Goal: Information Seeking & Learning: Learn about a topic

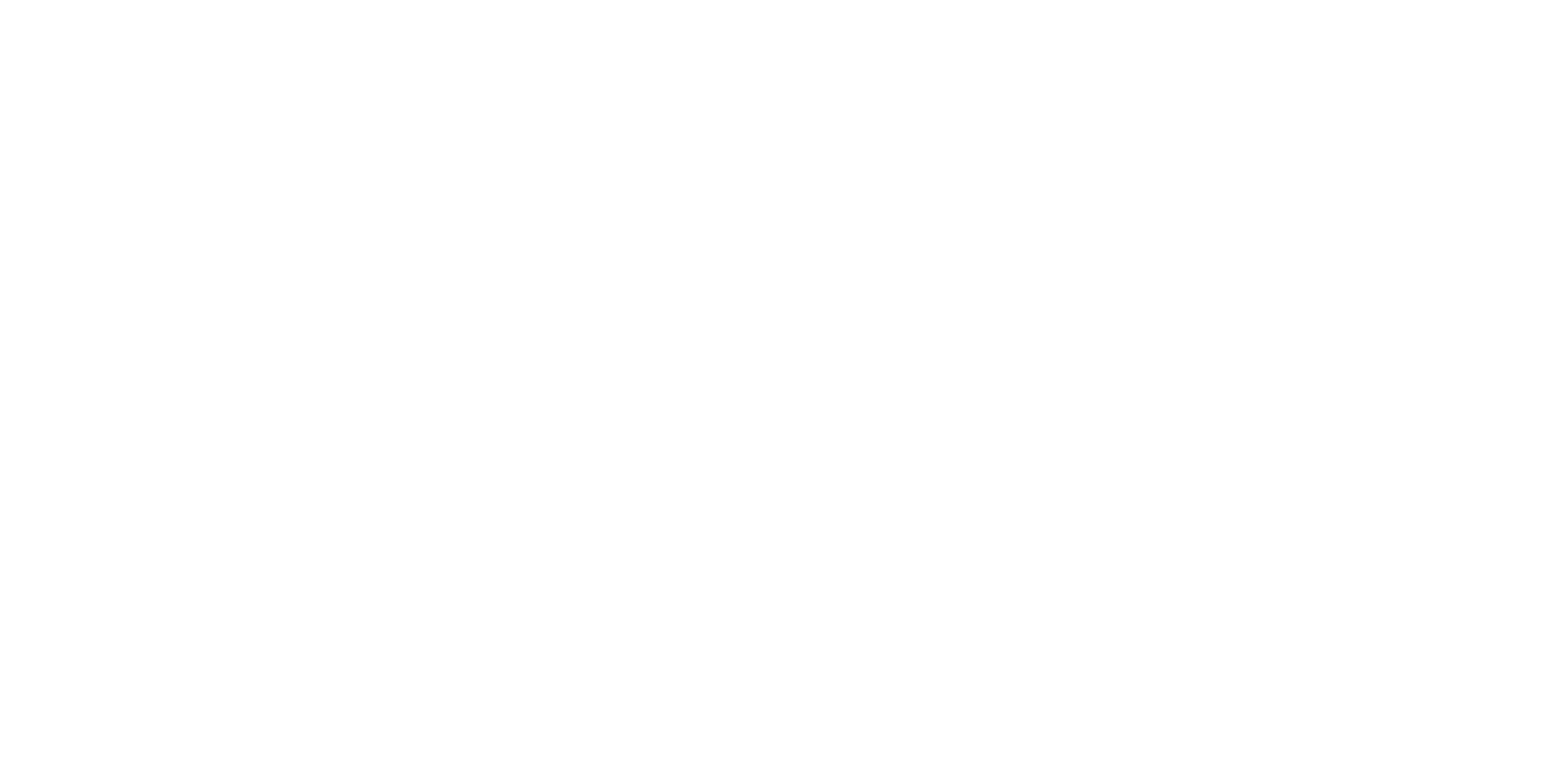
select select "******"
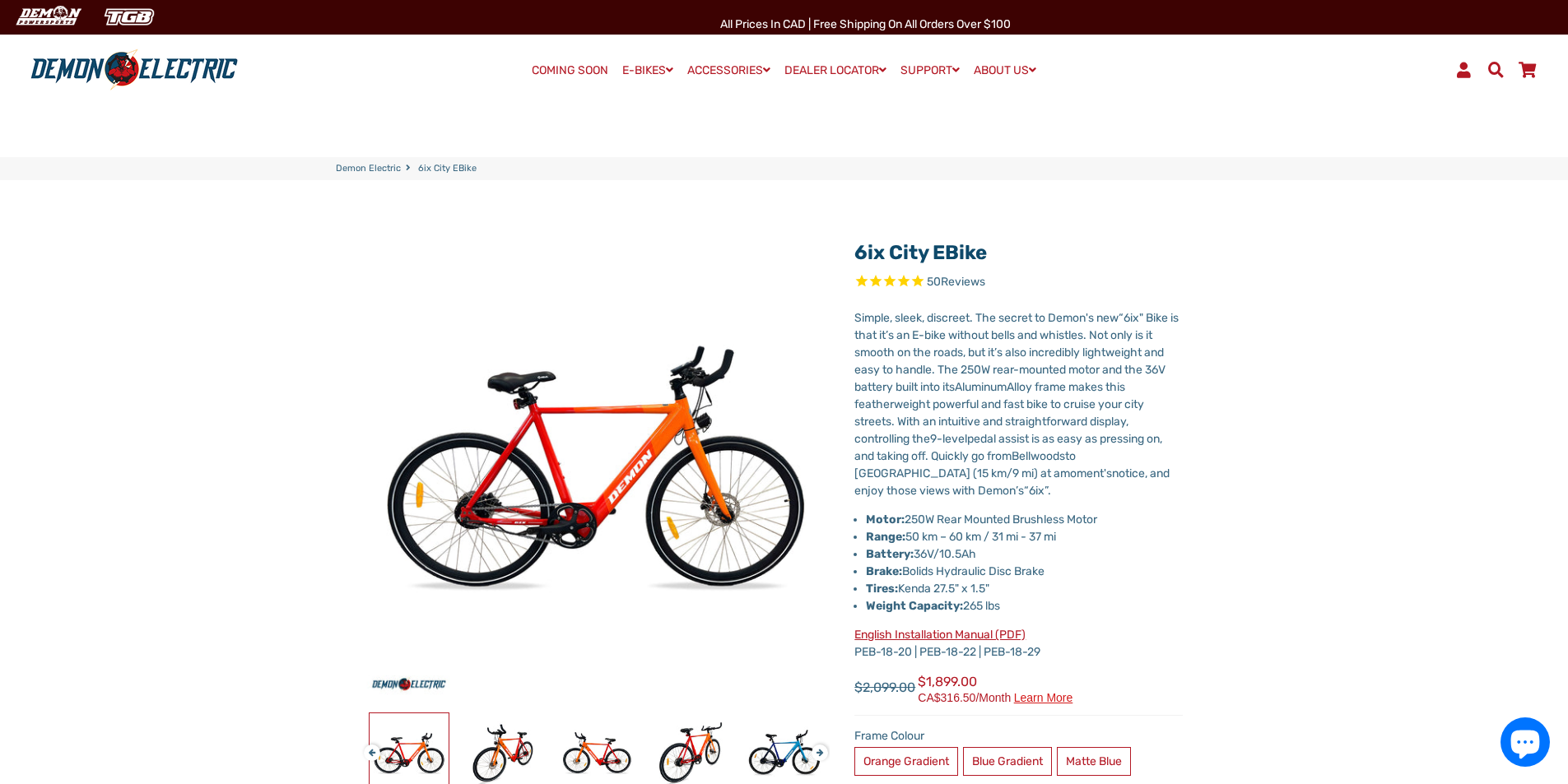
scroll to position [165, 0]
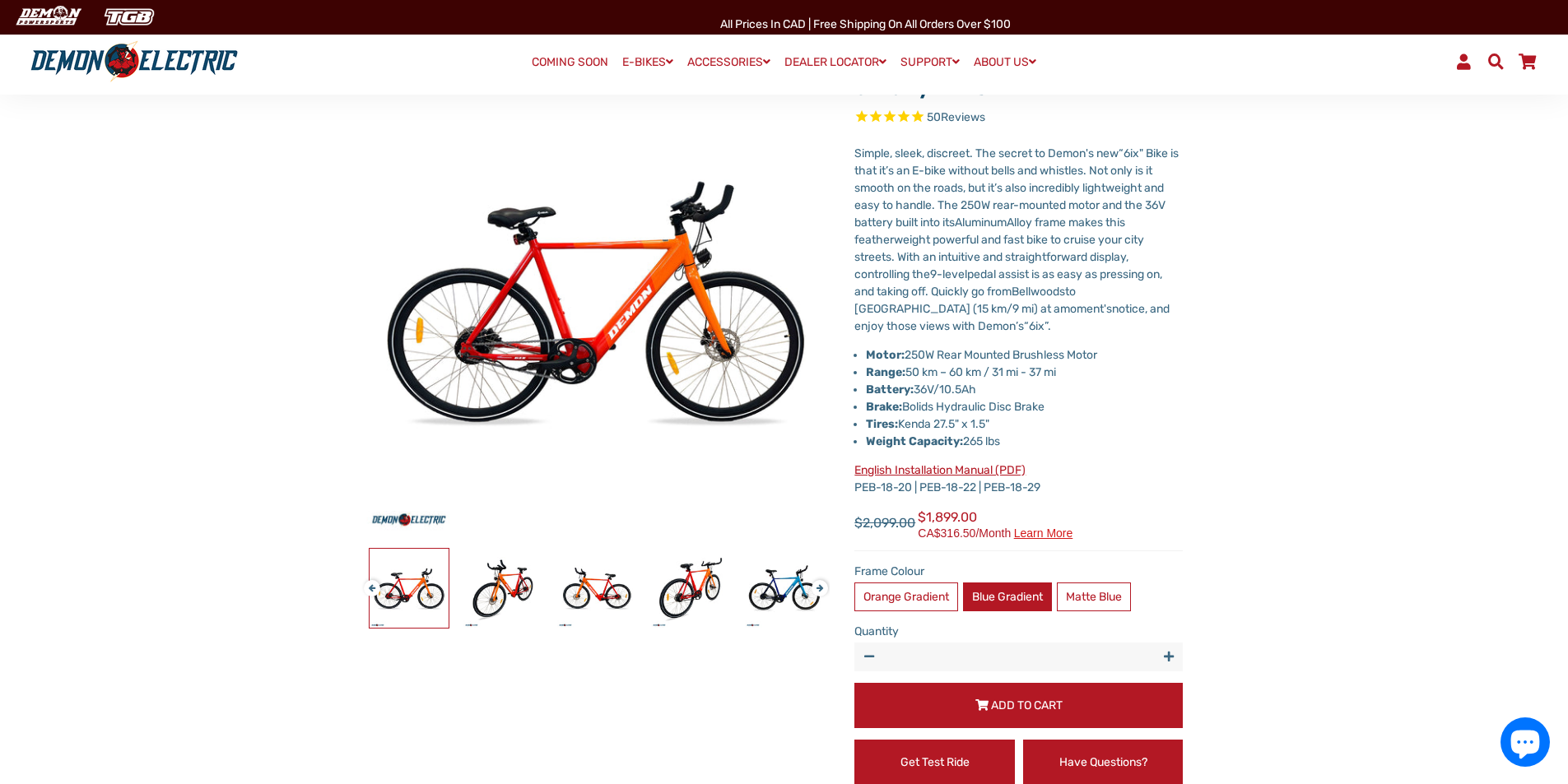
click at [1001, 603] on label "Blue Gradient" at bounding box center [1007, 597] width 89 height 29
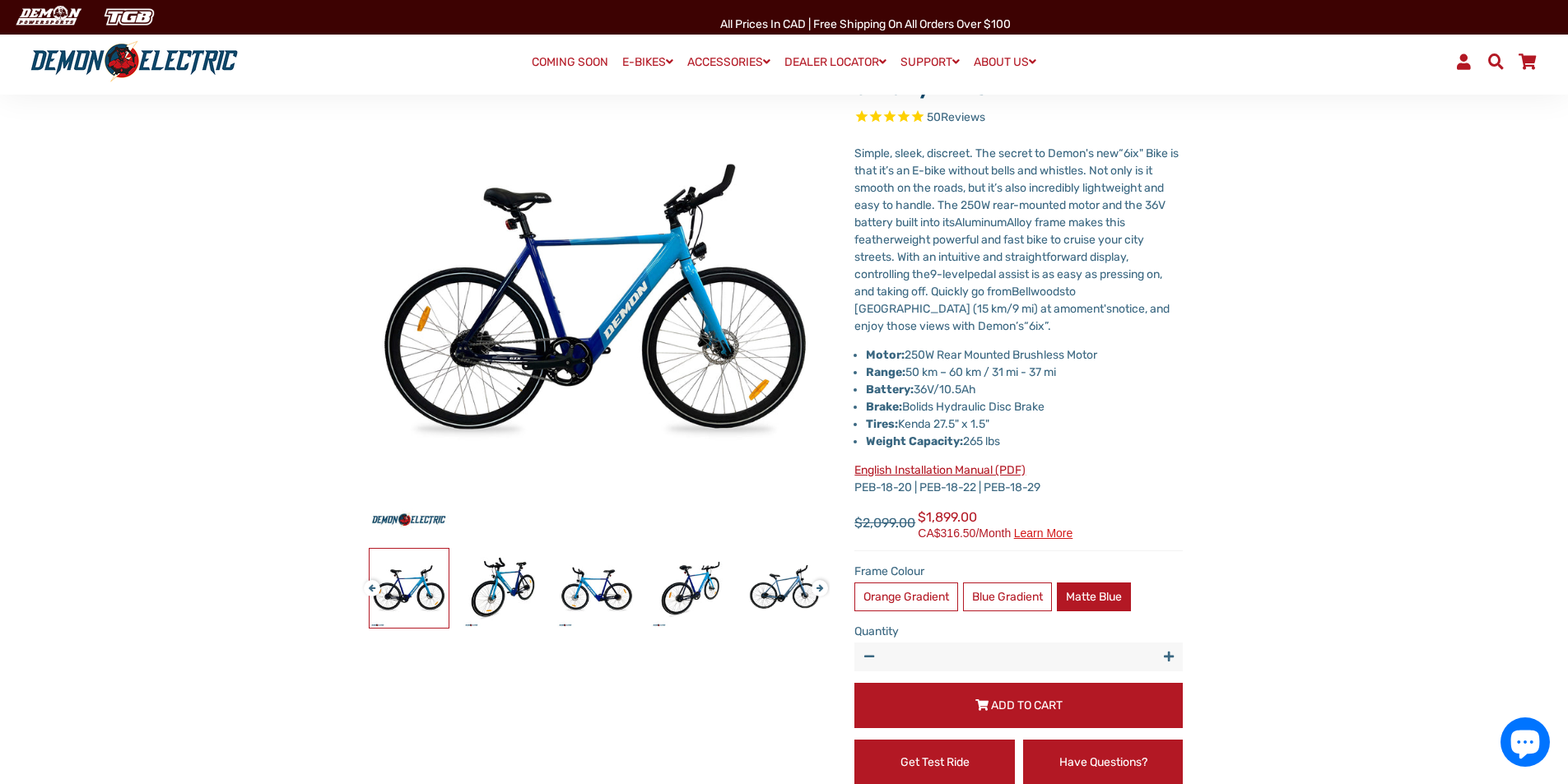
click at [1077, 583] on label "Matte Blue" at bounding box center [1093, 597] width 74 height 29
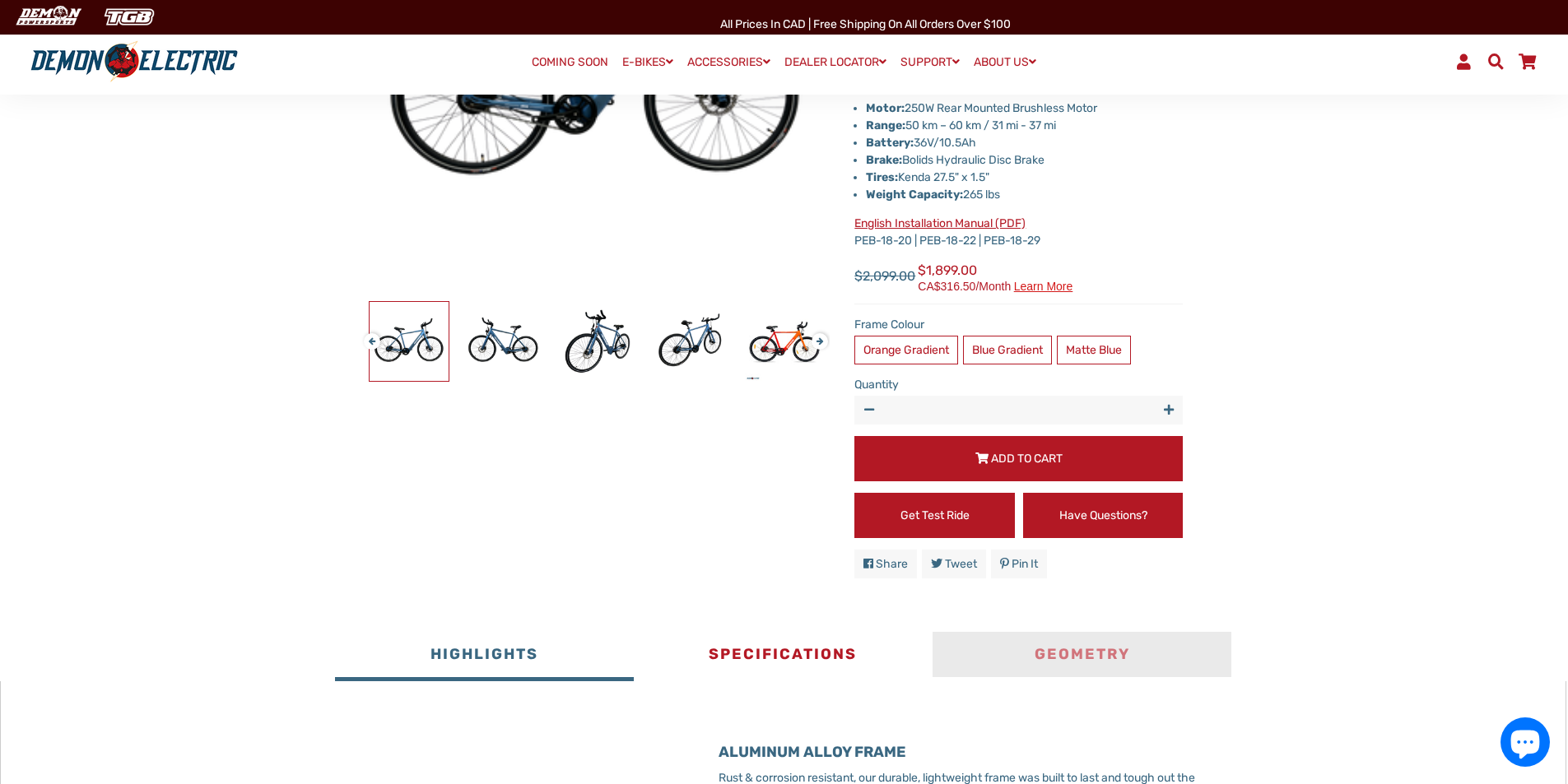
scroll to position [494, 0]
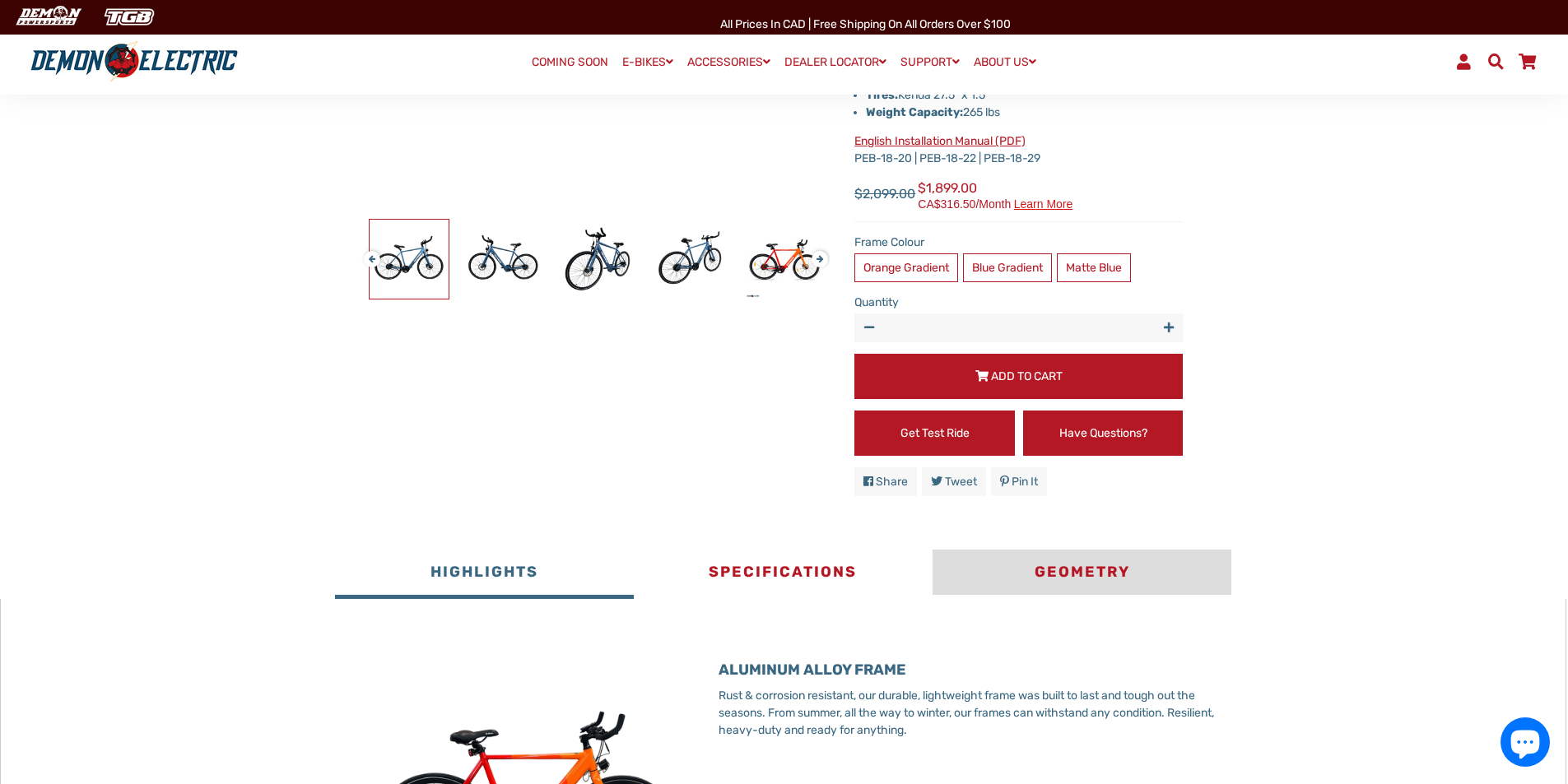
click at [1155, 579] on button "Geometry" at bounding box center [1081, 574] width 299 height 49
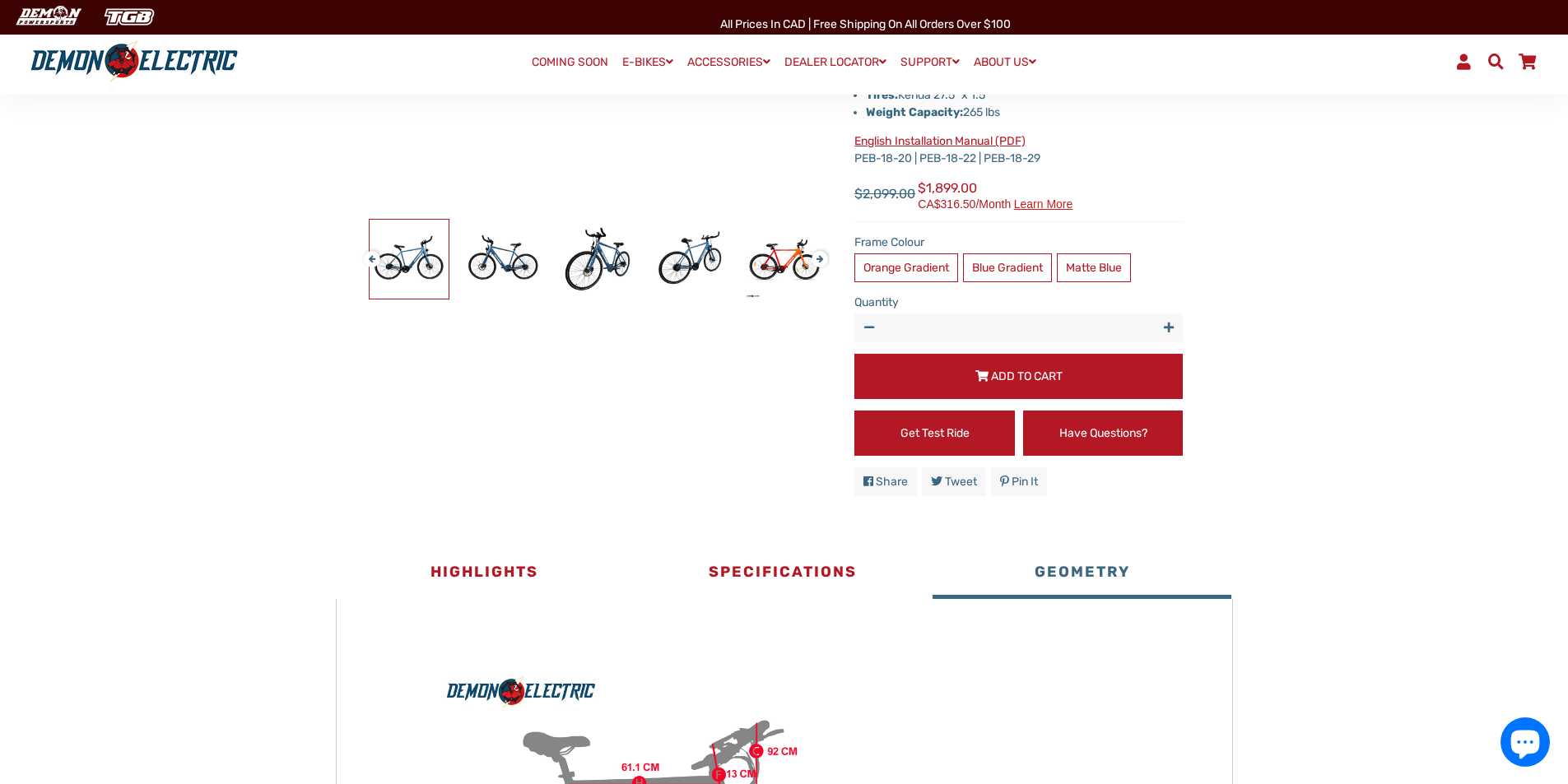
scroll to position [741, 0]
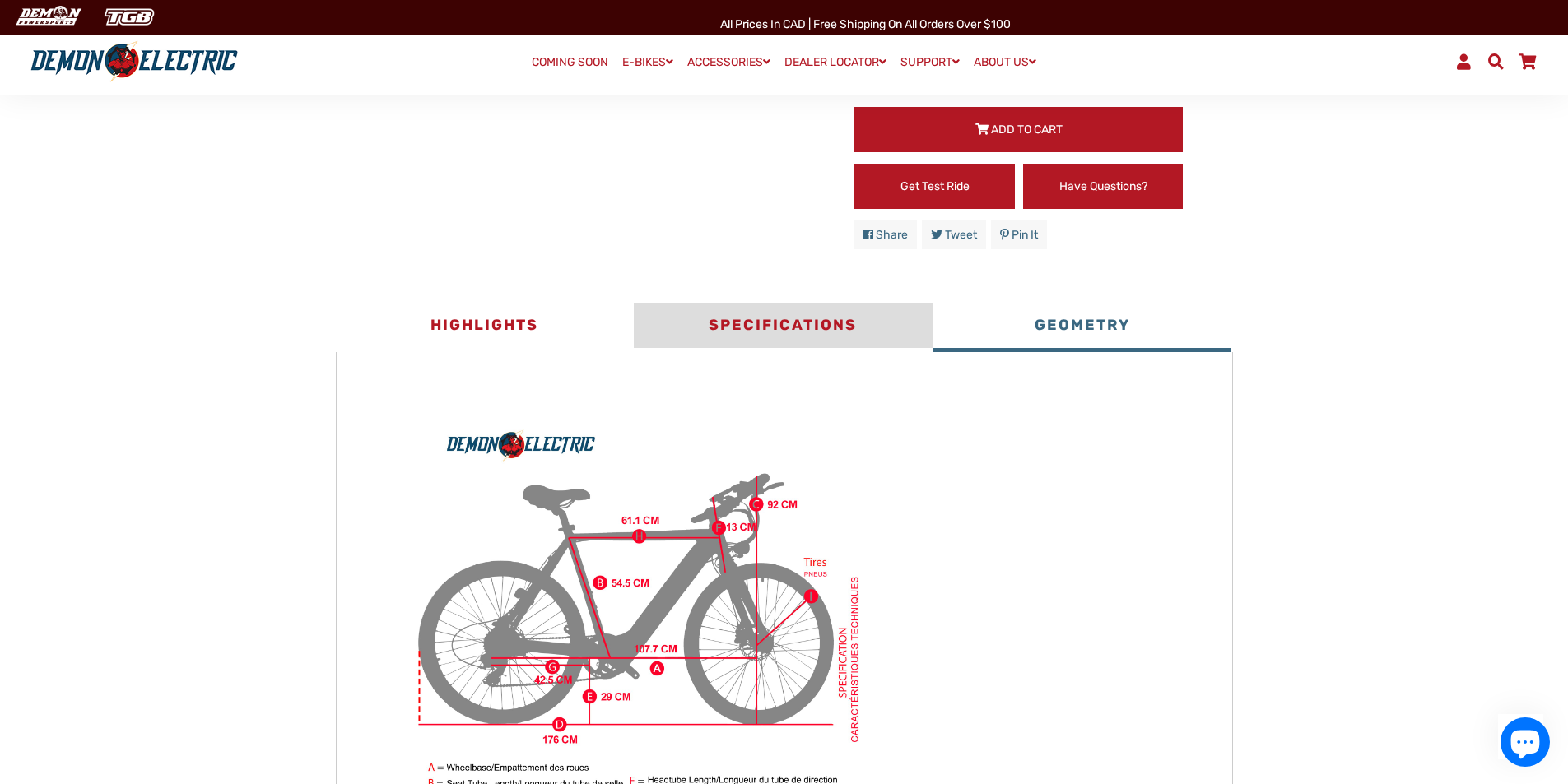
click at [803, 338] on button "Specifications" at bounding box center [783, 327] width 299 height 49
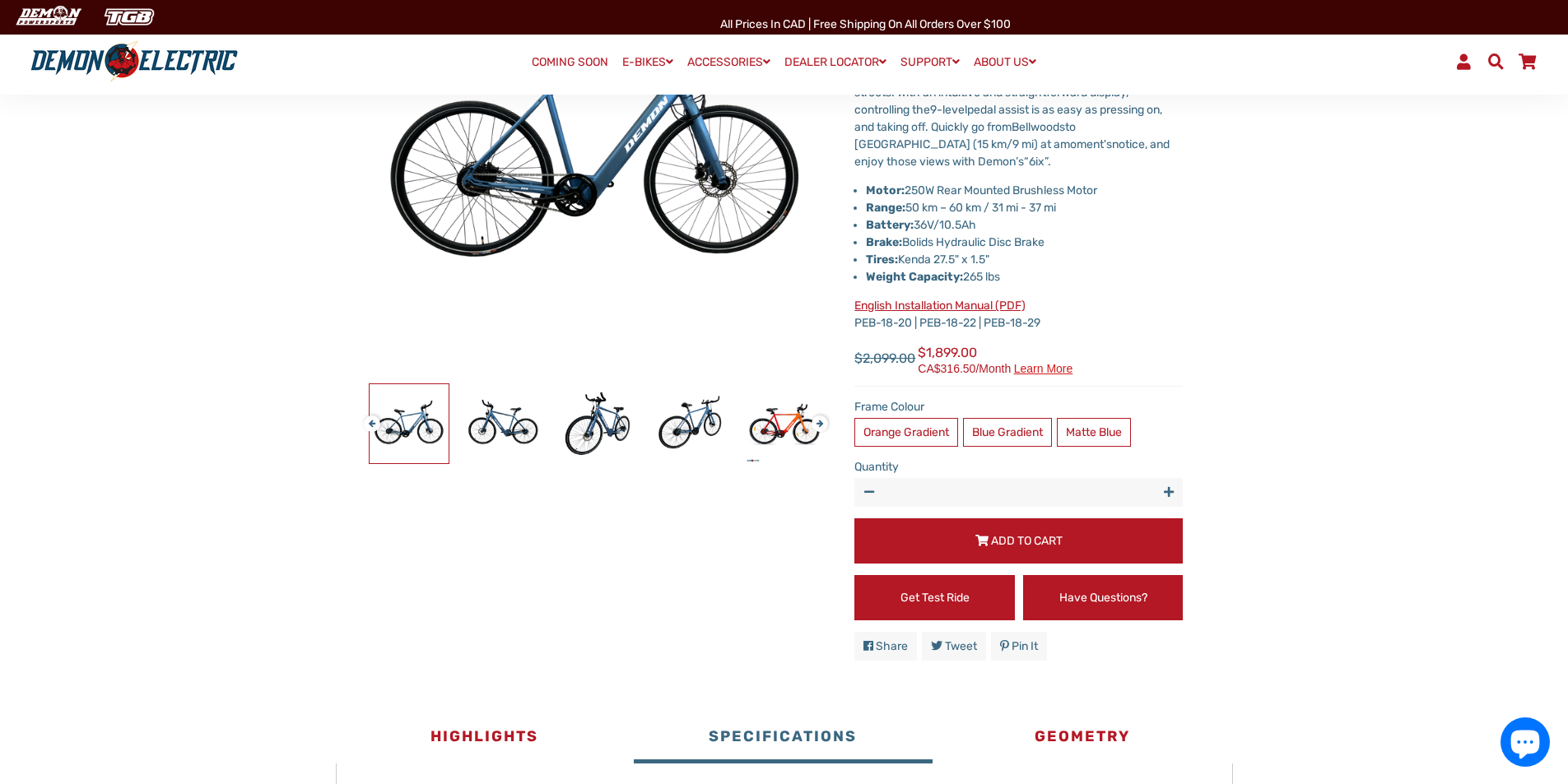
scroll to position [247, 0]
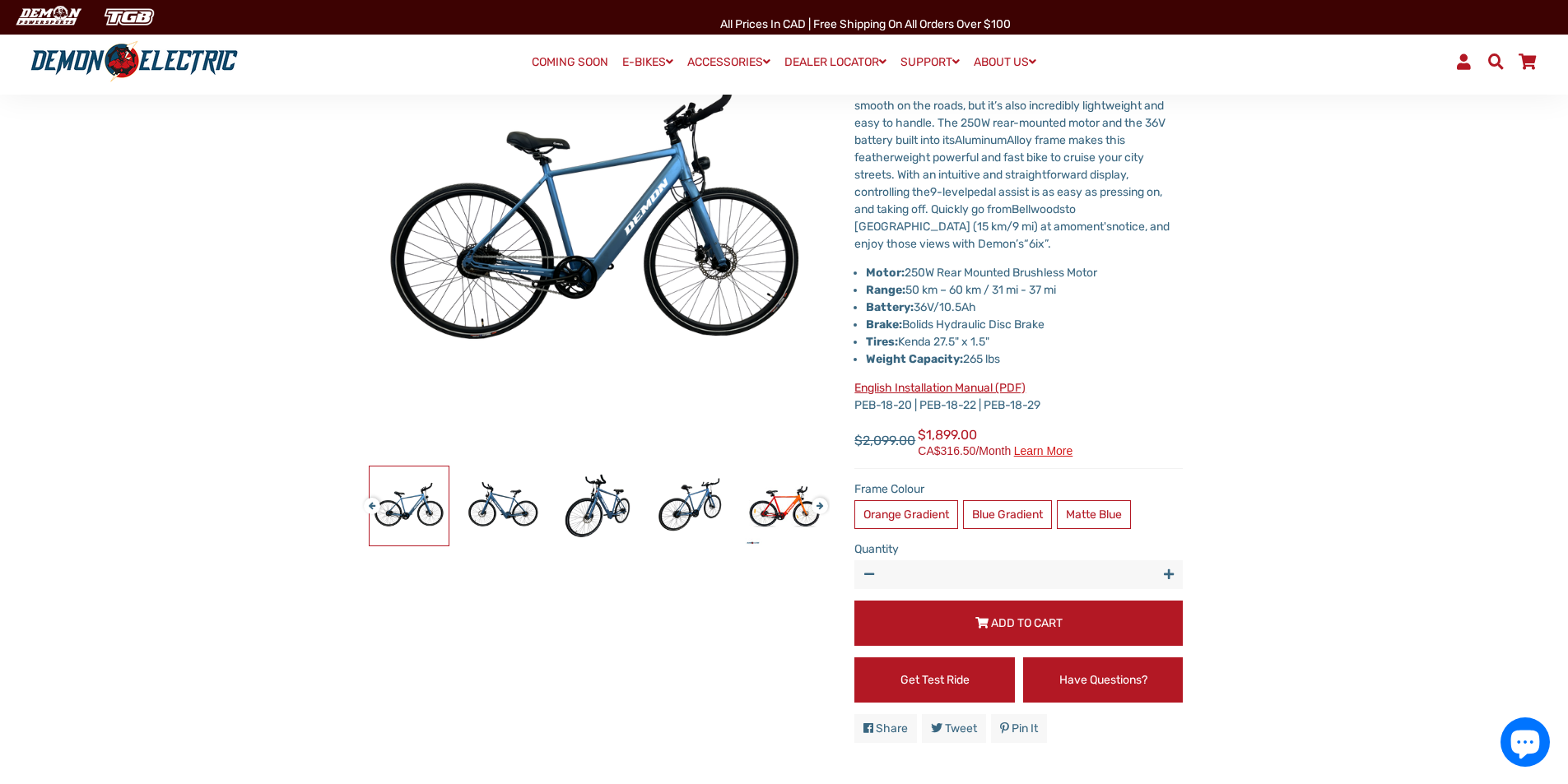
click at [821, 508] on button "Next" at bounding box center [817, 499] width 10 height 19
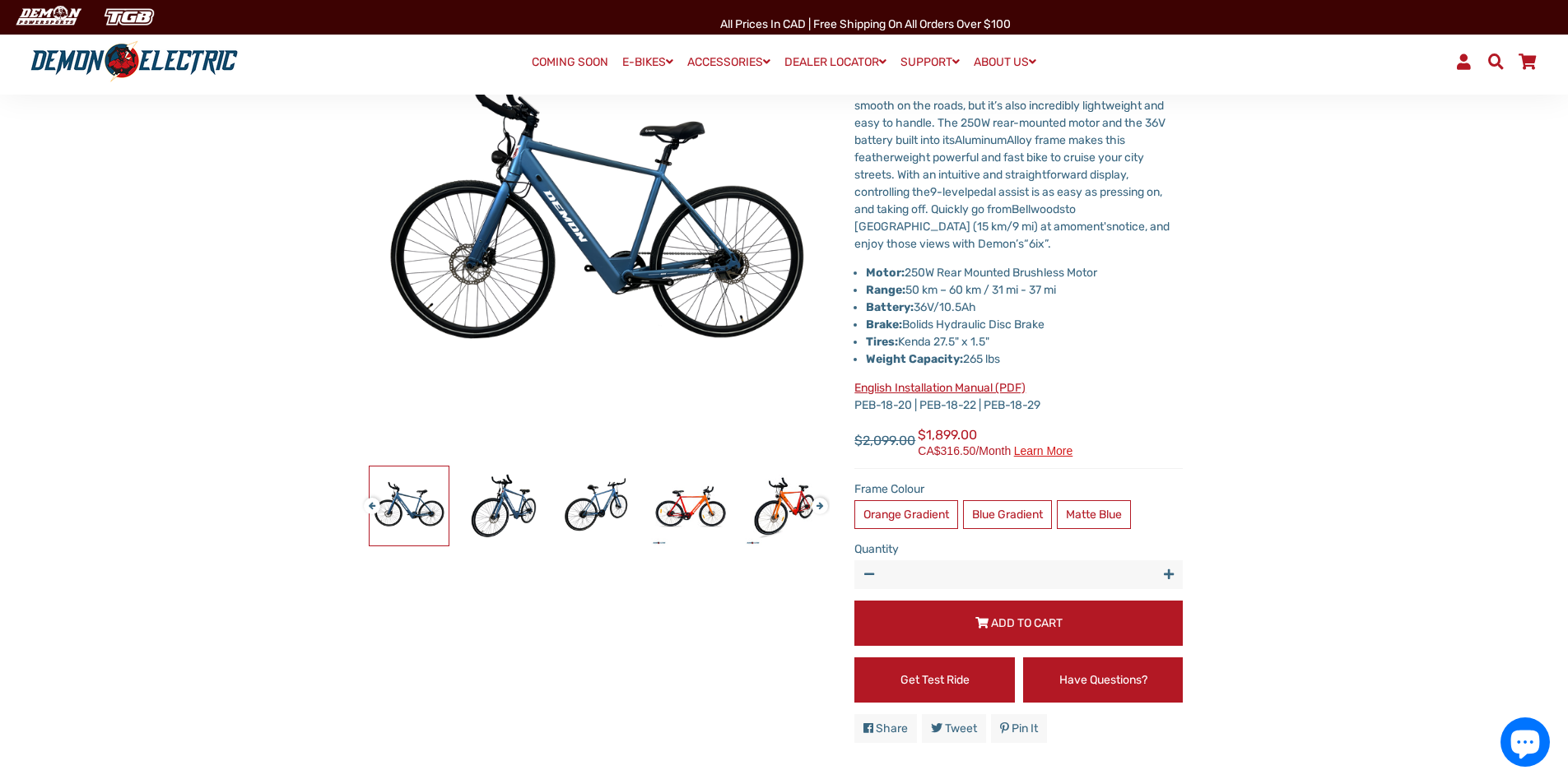
click at [821, 508] on button "Next" at bounding box center [817, 499] width 10 height 19
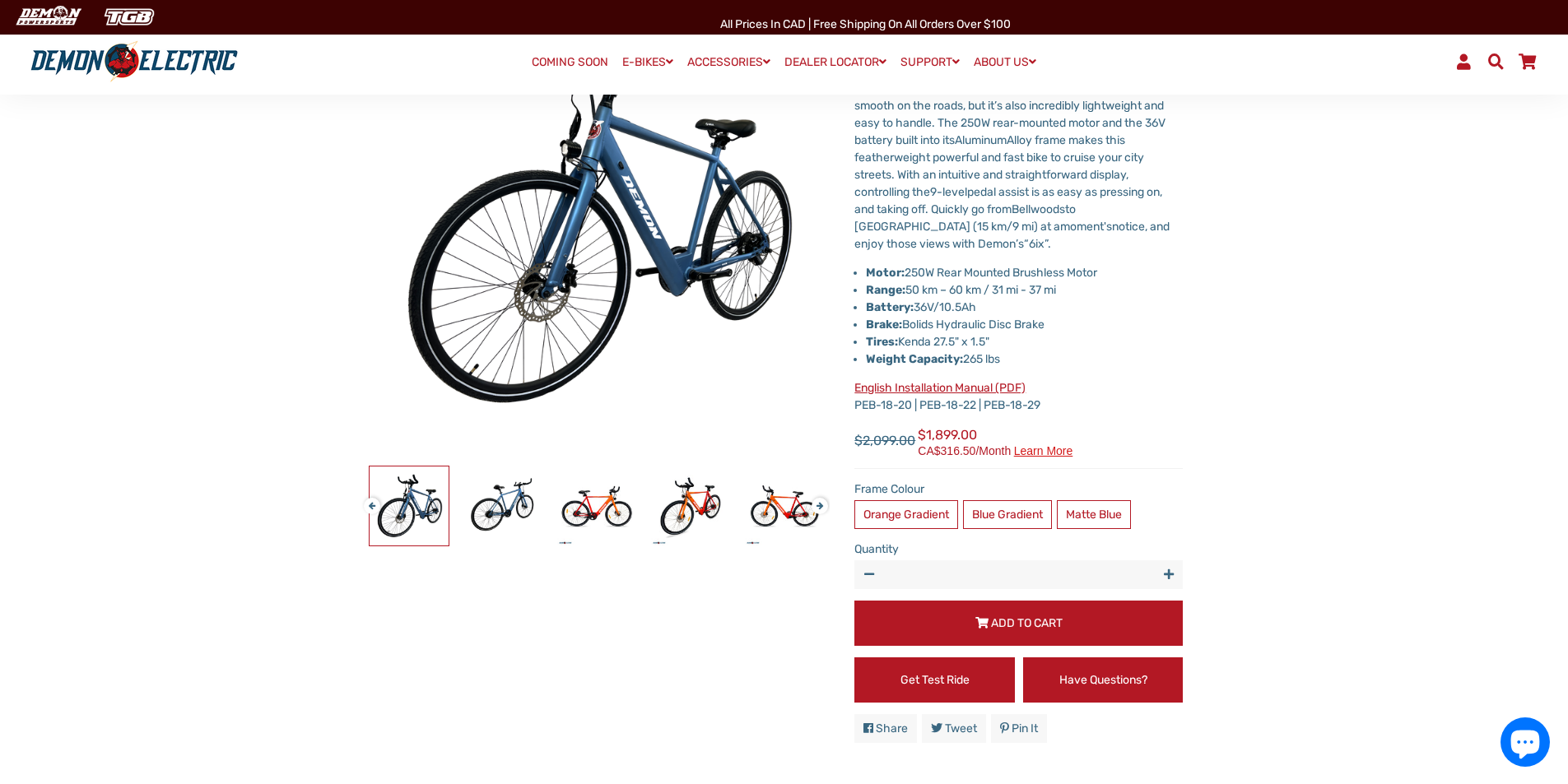
click at [821, 508] on button "Next" at bounding box center [817, 499] width 10 height 19
click at [820, 508] on button "Next" at bounding box center [817, 499] width 10 height 19
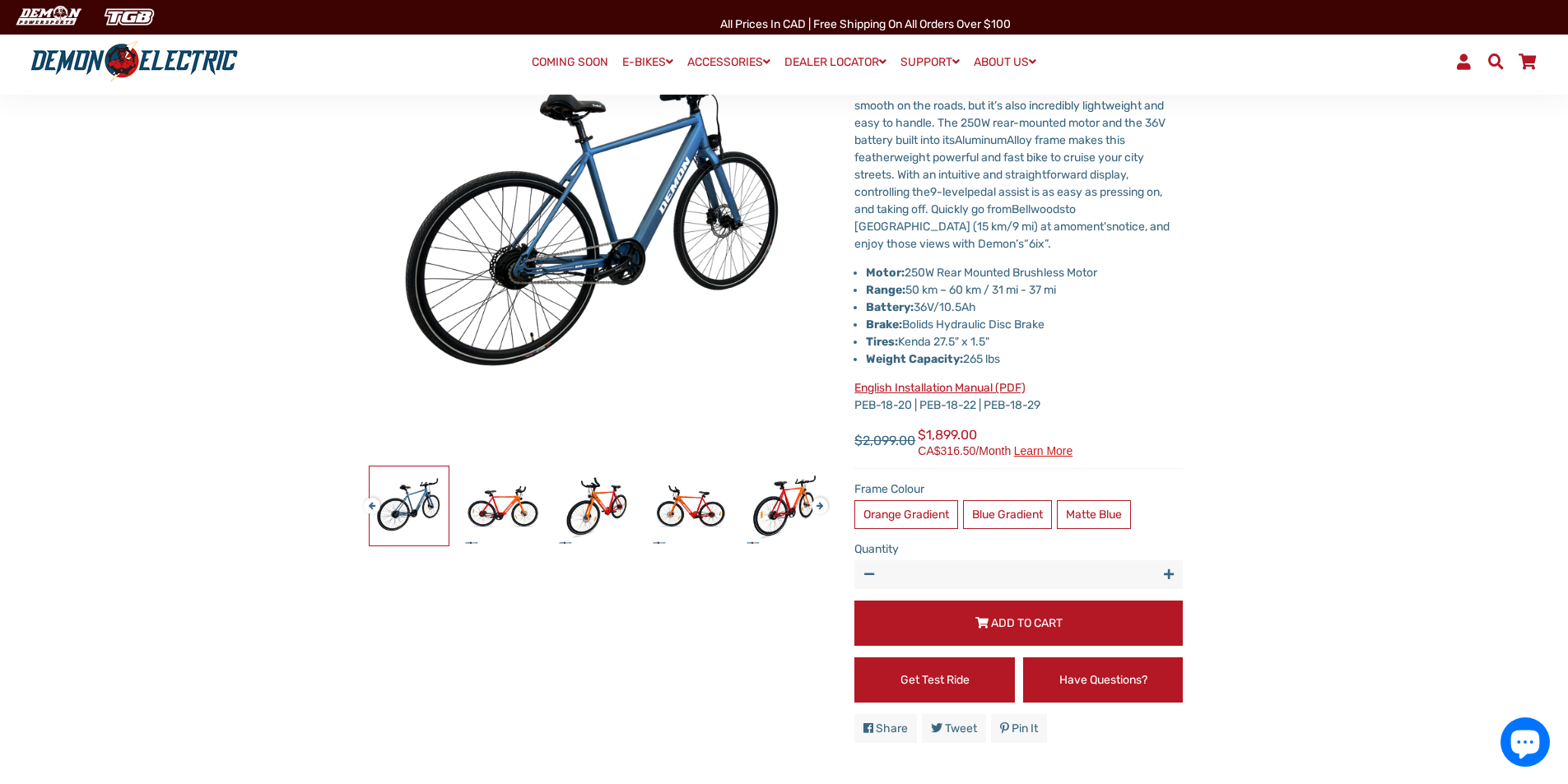
click at [820, 508] on button "Next" at bounding box center [817, 499] width 10 height 19
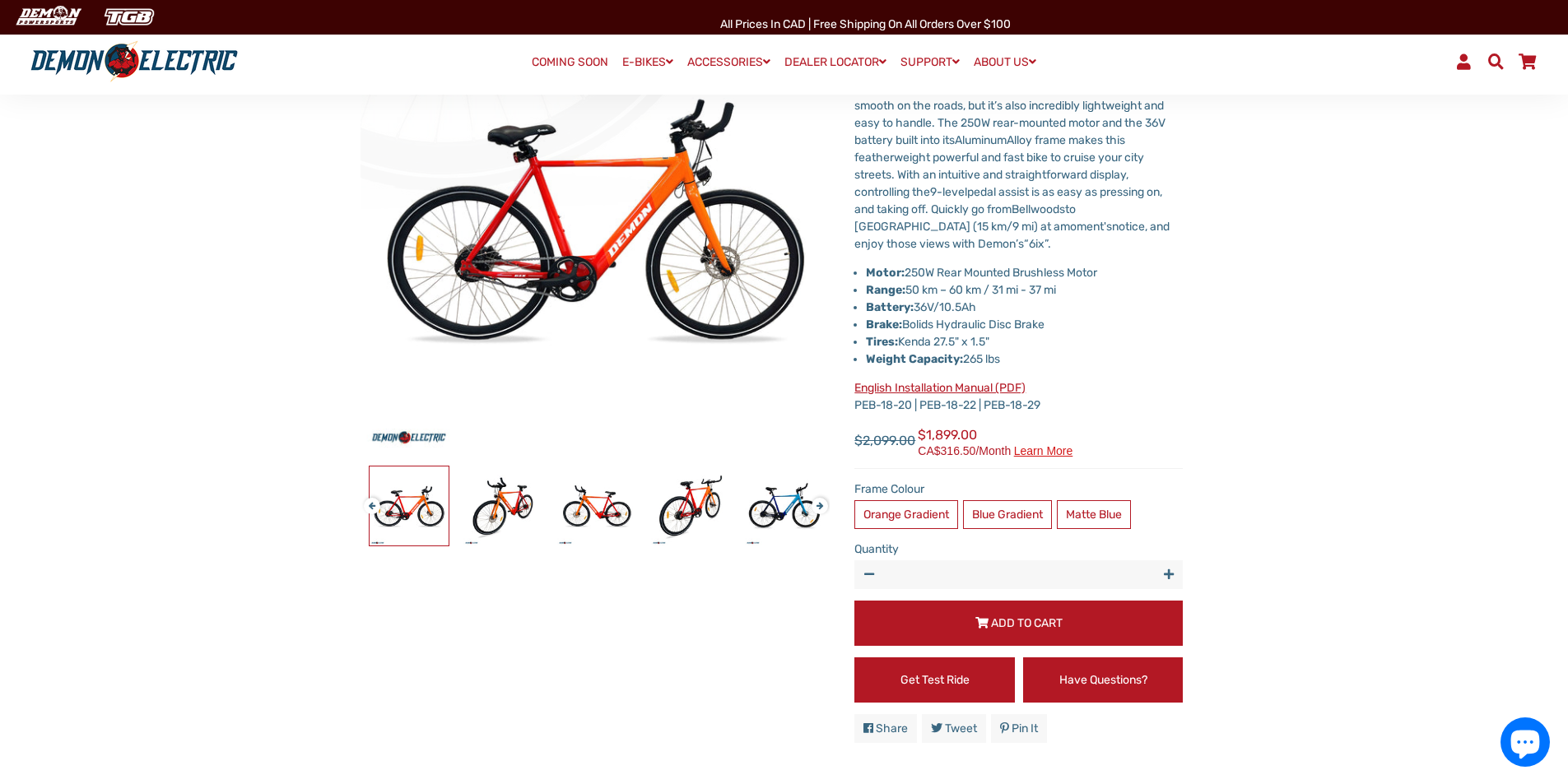
scroll to position [82, 0]
